Goal: Navigation & Orientation: Find specific page/section

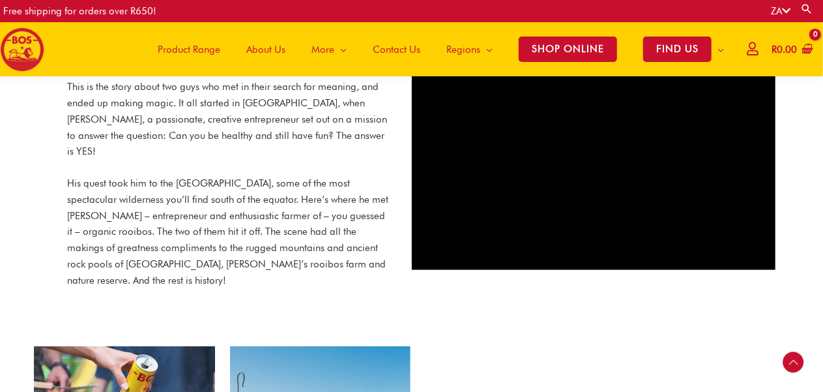
scroll to position [651, 0]
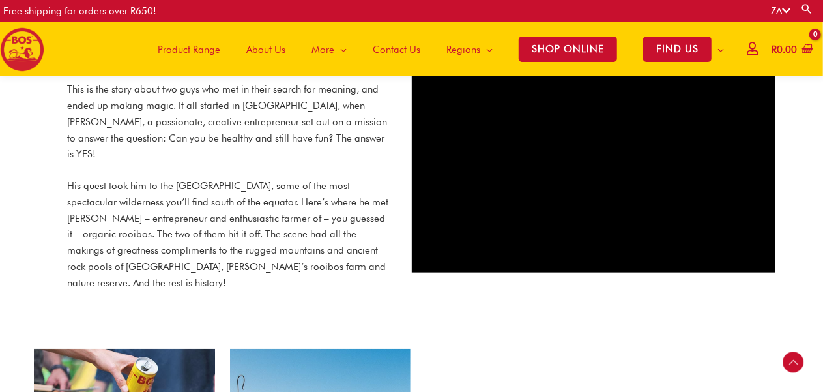
click at [268, 49] on span "About Us" at bounding box center [265, 49] width 39 height 39
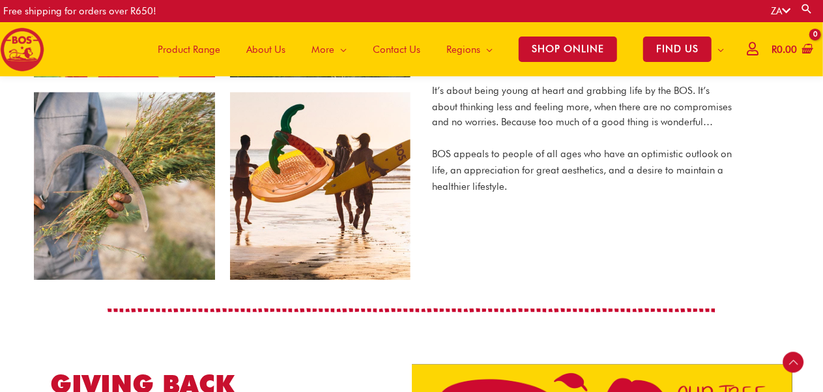
scroll to position [881, 0]
